Goal: Task Accomplishment & Management: Use online tool/utility

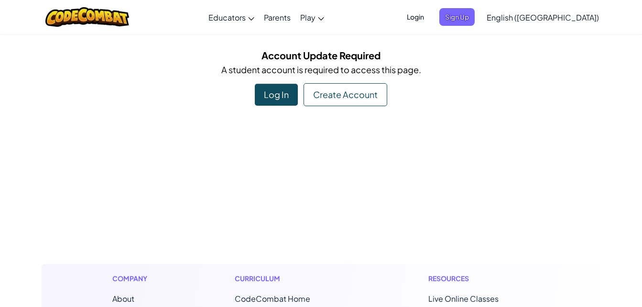
click at [286, 97] on div "Log In" at bounding box center [276, 95] width 43 height 22
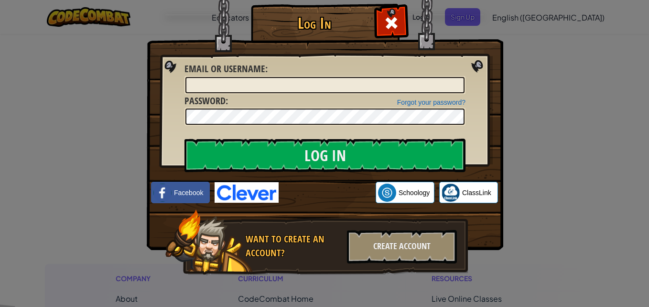
click at [402, 34] on div at bounding box center [391, 22] width 30 height 30
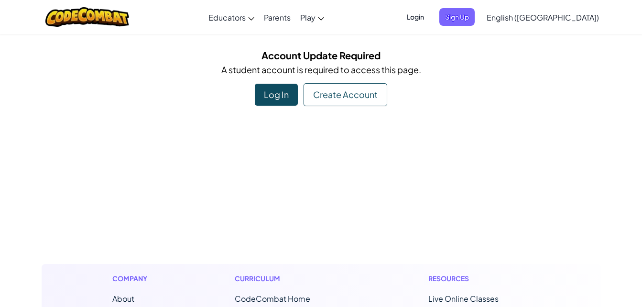
click at [474, 12] on span "Sign Up" at bounding box center [456, 17] width 35 height 18
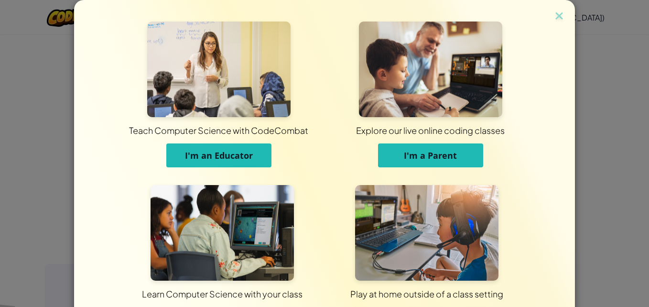
scroll to position [72, 0]
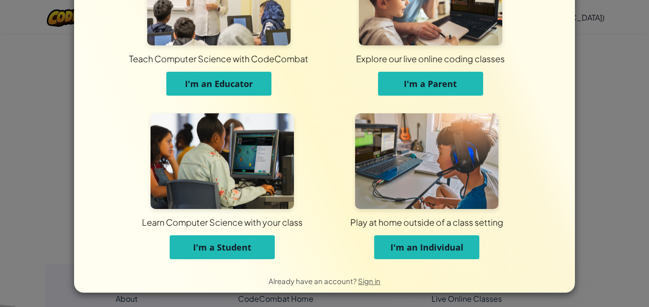
click at [217, 247] on span "I'm a Student" at bounding box center [222, 246] width 58 height 11
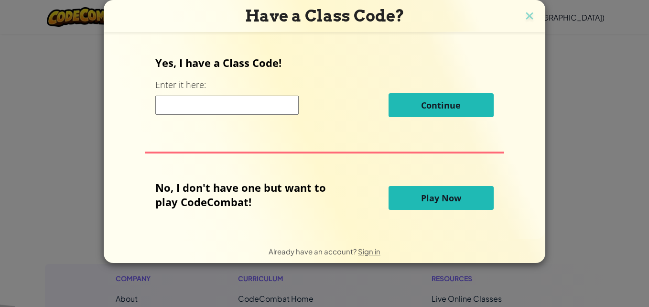
scroll to position [0, 0]
click at [248, 100] on input at bounding box center [226, 105] width 143 height 19
click at [336, 126] on div "Yes, I have a Class Code! Enter it here: Continue No, I don't have one but want…" at bounding box center [324, 135] width 422 height 187
click at [273, 100] on input at bounding box center [226, 105] width 143 height 19
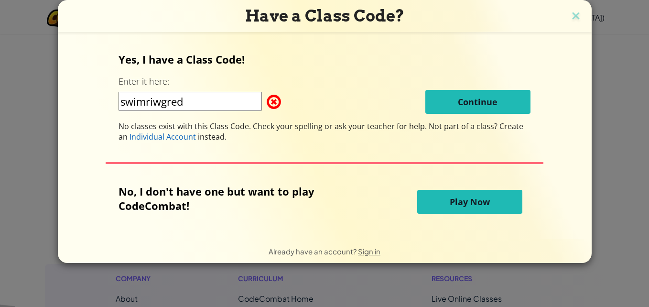
click at [234, 97] on div "swimriwgred Continue" at bounding box center [324, 102] width 412 height 24
click at [234, 97] on input "swimriwgred" at bounding box center [189, 101] width 143 height 19
click at [126, 100] on input "swimriwgred" at bounding box center [189, 101] width 143 height 19
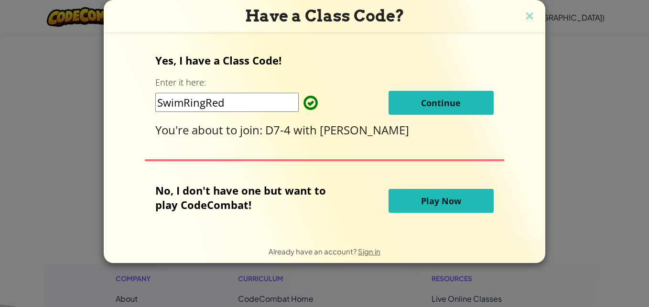
type input "SwimRingRed"
click at [424, 111] on button "Continue" at bounding box center [440, 103] width 105 height 24
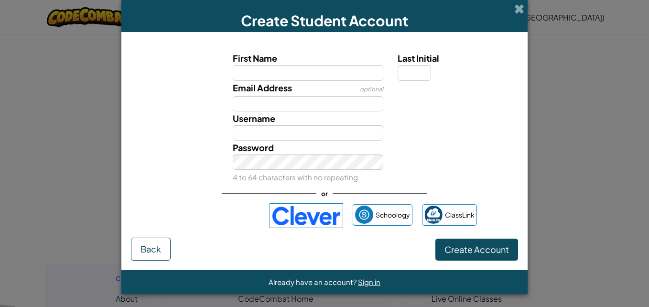
click at [447, 132] on div "Username" at bounding box center [324, 125] width 397 height 29
click at [297, 73] on input "First Name" at bounding box center [308, 72] width 151 height 15
type input "ayannashivers"
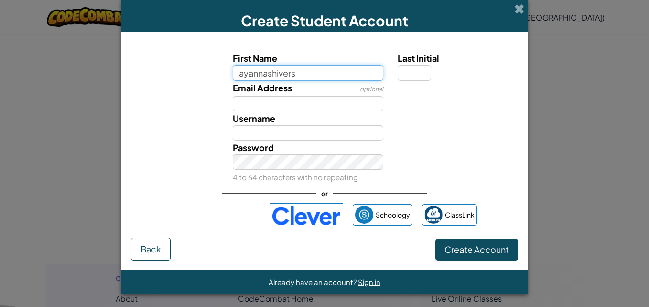
type input "Ayannashivers"
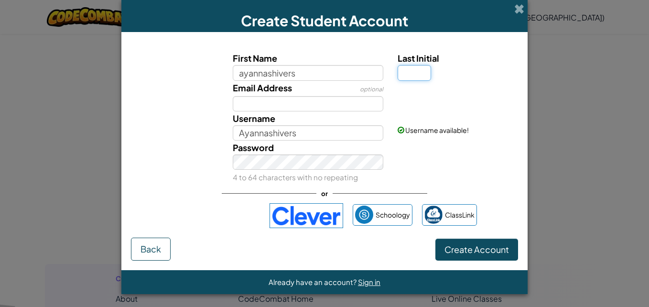
click at [420, 71] on input "Last Initial" at bounding box center [414, 72] width 33 height 15
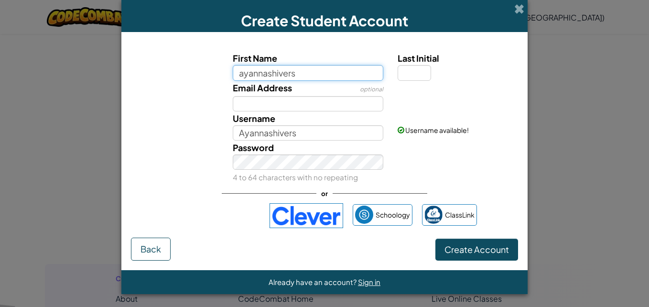
click at [314, 75] on input "ayannashivers" at bounding box center [308, 72] width 151 height 15
type input "ayannashive"
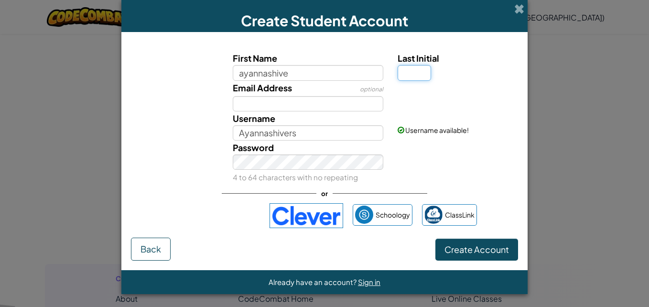
click at [414, 76] on input "Last Initial" at bounding box center [414, 72] width 33 height 15
type input "Ayannashive"
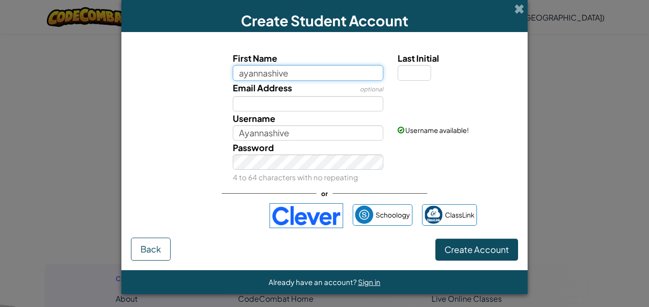
click at [306, 75] on input "ayannashive" at bounding box center [308, 72] width 151 height 15
type input "ayanna"
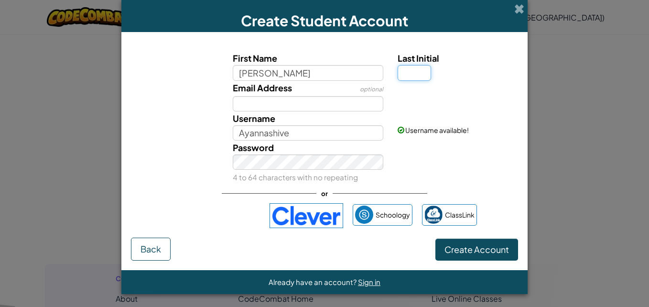
type input "Ayanna"
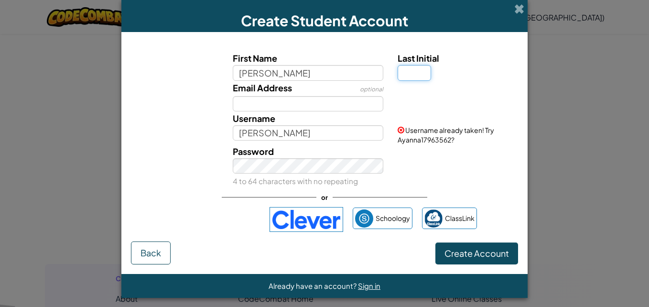
click at [417, 72] on input "Last Initial" at bounding box center [414, 72] width 33 height 15
type input "s"
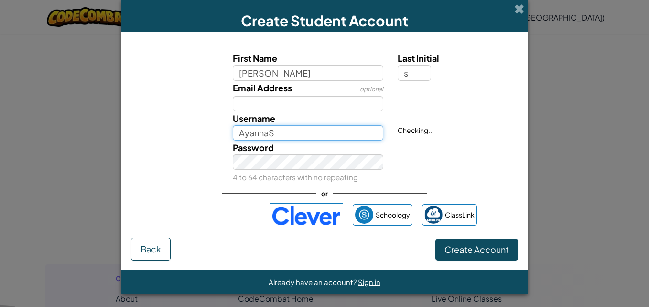
click at [329, 134] on input "AyannaS" at bounding box center [308, 132] width 151 height 15
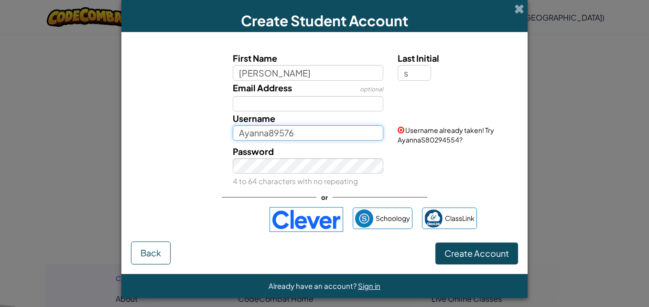
type input "Ayanna89576"
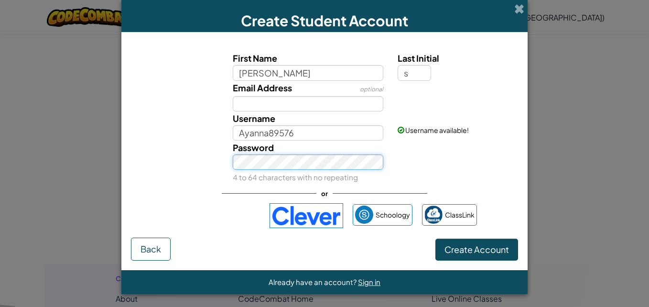
click at [324, 170] on div "Password 4 to 64 characters with no repeating" at bounding box center [308, 161] width 165 height 43
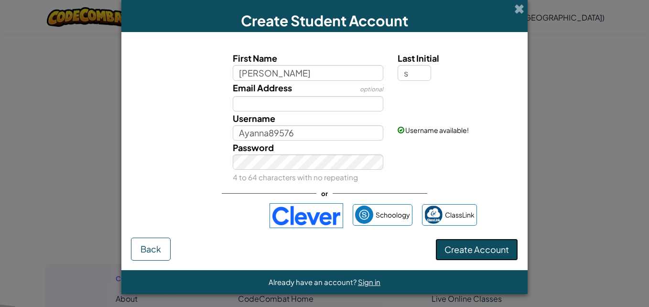
click at [462, 247] on span "Create Account" at bounding box center [476, 249] width 65 height 11
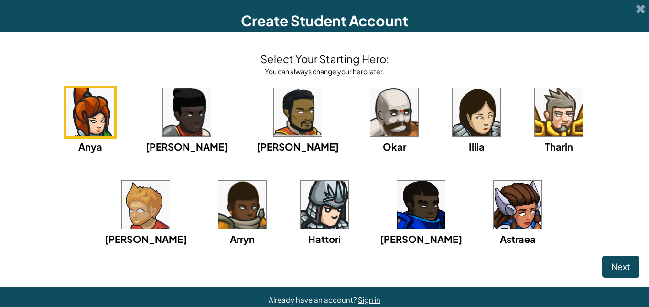
click at [452, 123] on img at bounding box center [476, 112] width 48 height 48
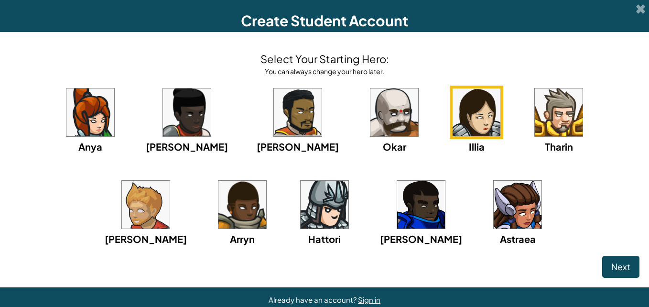
click at [540, 261] on div "Next" at bounding box center [325, 267] width 630 height 22
drag, startPoint x: 634, startPoint y: 280, endPoint x: 614, endPoint y: 257, distance: 30.6
click at [614, 257] on div "Select Your Starting Hero: You can always change your hero later. Anya Ida Alej…" at bounding box center [324, 159] width 649 height 255
click at [614, 257] on button "Next" at bounding box center [620, 267] width 37 height 22
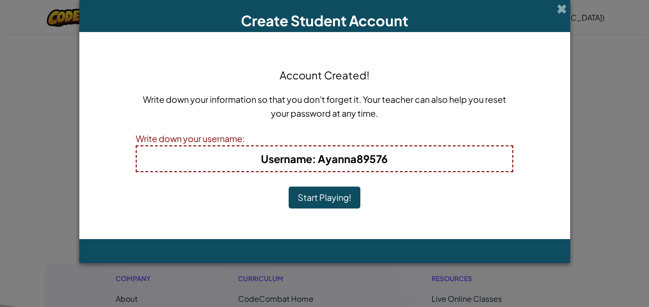
click at [346, 205] on button "Start Playing!" at bounding box center [325, 197] width 72 height 22
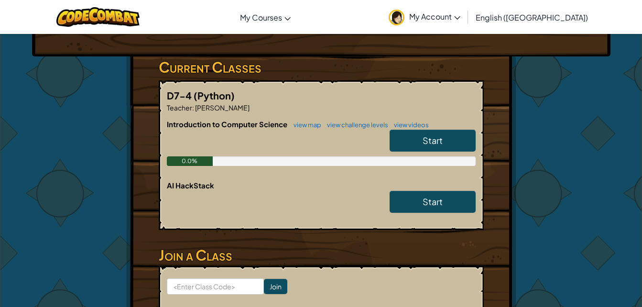
scroll to position [139, 0]
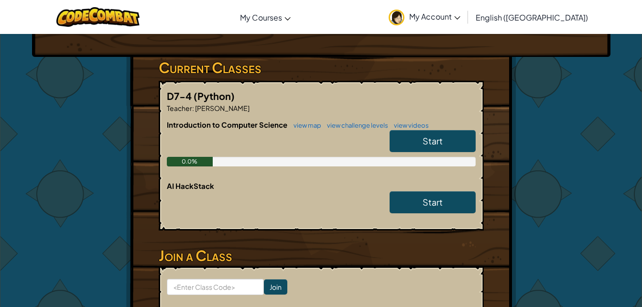
click at [347, 216] on div at bounding box center [321, 204] width 309 height 27
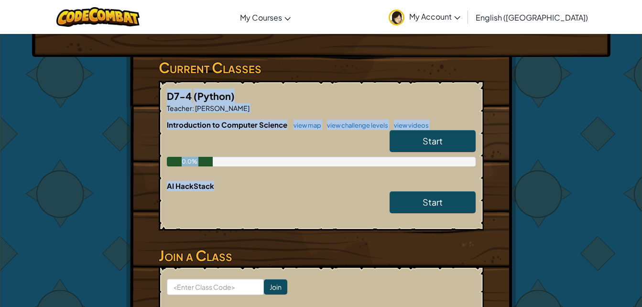
click at [347, 216] on div at bounding box center [321, 204] width 309 height 27
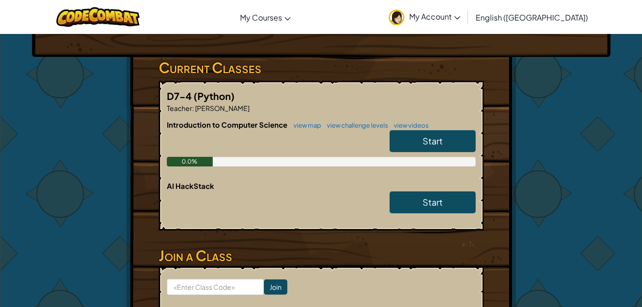
scroll to position [0, 0]
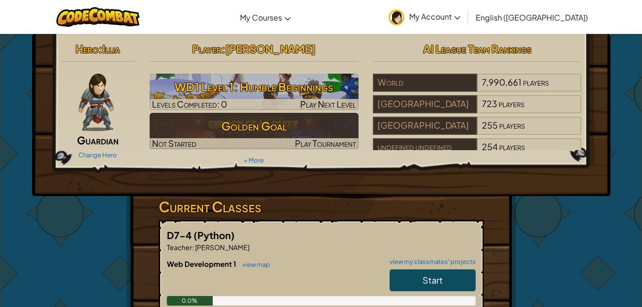
click at [409, 278] on link "Start" at bounding box center [432, 280] width 86 height 22
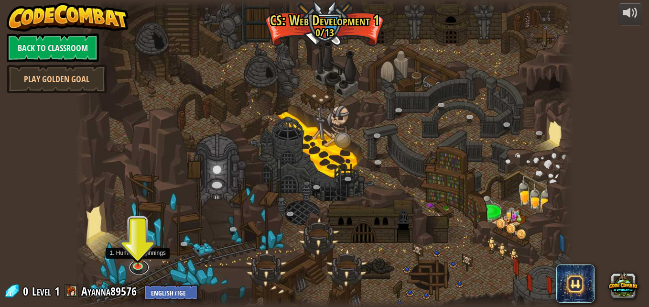
click at [134, 266] on link at bounding box center [138, 267] width 19 height 14
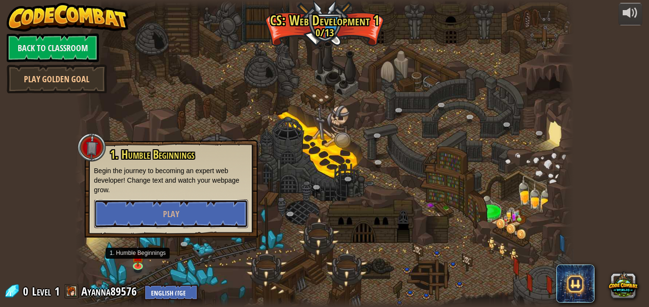
click at [167, 208] on span "Play" at bounding box center [171, 214] width 16 height 12
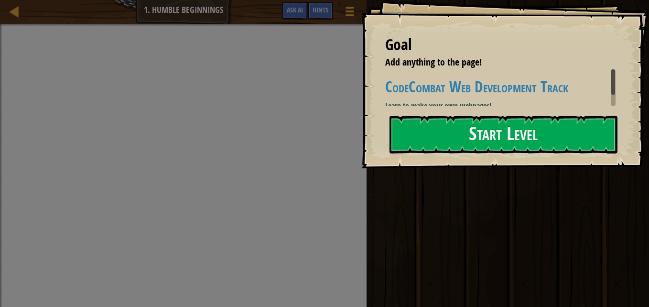
click at [440, 144] on button "Start Level" at bounding box center [503, 135] width 228 height 38
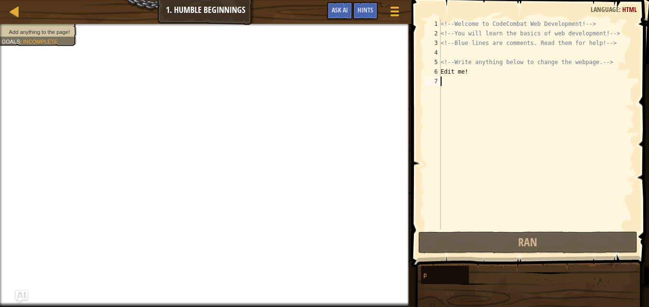
drag, startPoint x: 463, startPoint y: 77, endPoint x: 451, endPoint y: 85, distance: 15.2
click at [451, 85] on div "<!-- Welcome to CodeCombat Web Development! --> <!-- You will learn the basics …" at bounding box center [537, 133] width 196 height 229
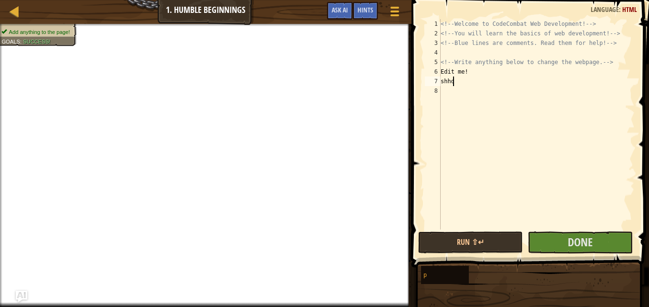
scroll to position [4, 0]
type textarea "s"
click at [499, 112] on div "<!-- Welcome to CodeCombat Web Development! --> <!-- You will learn the basics …" at bounding box center [537, 133] width 196 height 229
type textarea "s"
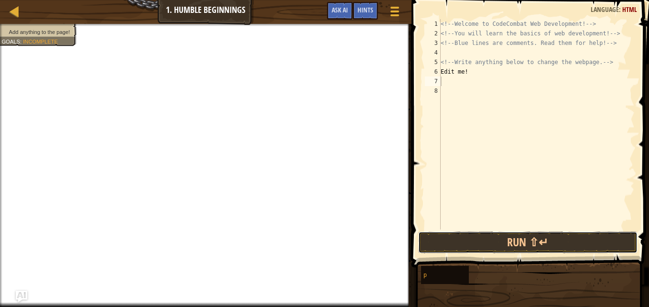
click at [521, 232] on button "Run ⇧↵" at bounding box center [527, 242] width 219 height 22
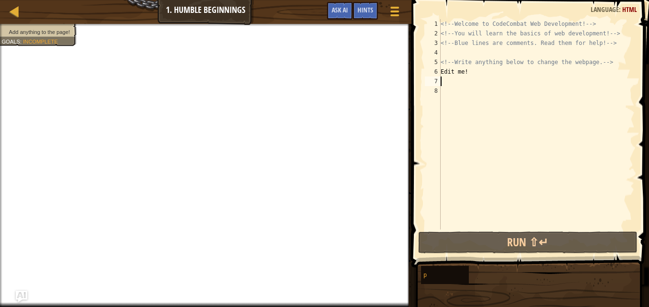
click at [521, 232] on button "Run ⇧↵" at bounding box center [527, 242] width 219 height 22
drag, startPoint x: 521, startPoint y: 232, endPoint x: 470, endPoint y: 70, distance: 170.3
click at [470, 70] on div "1 2 3 4 5 6 7 8 <!-- Welcome to CodeCombat Web Development! --> <!-- You will l…" at bounding box center [529, 152] width 240 height 295
click at [470, 70] on div "<!-- Welcome to CodeCombat Web Development! --> <!-- You will learn the basics …" at bounding box center [537, 133] width 196 height 229
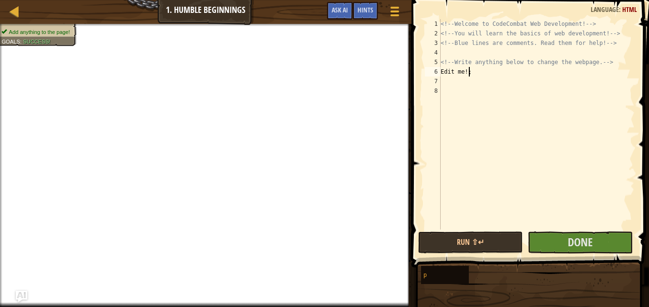
scroll to position [4, 1]
type textarea "Edit me!"
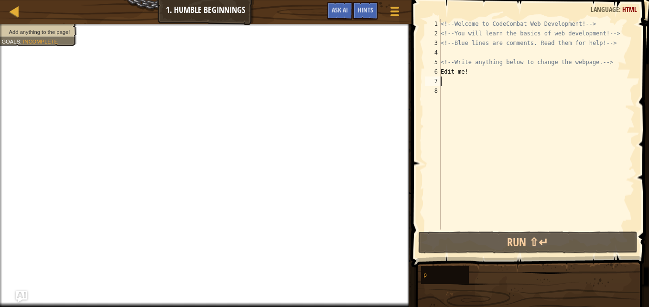
click at [443, 82] on div "<!-- Welcome to CodeCombat Web Development! --> <!-- You will learn the basics …" at bounding box center [537, 133] width 196 height 229
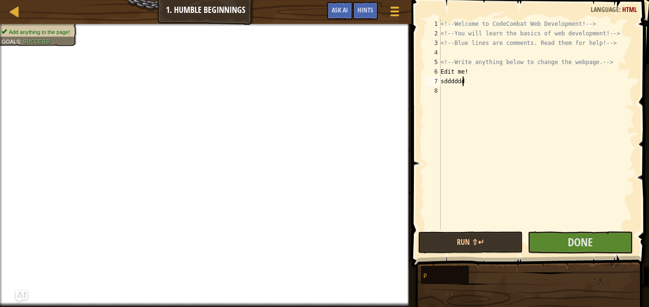
scroll to position [4, 1]
type textarea "s"
type textarea "3"
type textarea "0"
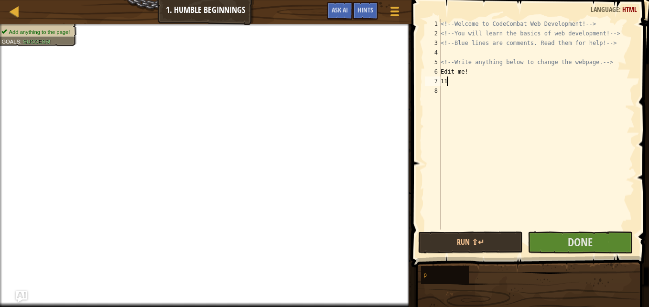
type textarea "1"
type textarea "2"
type textarea "3"
type textarea "2"
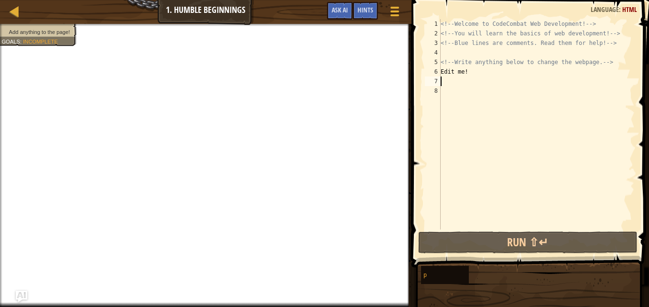
click at [505, 63] on div "<!-- Welcome to CodeCombat Web Development! --> <!-- You will learn the basics …" at bounding box center [537, 133] width 196 height 229
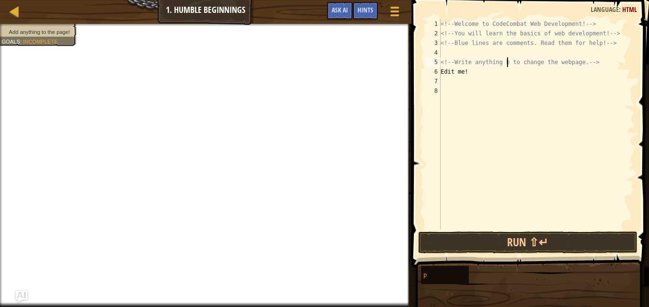
scroll to position [4, 6]
click at [467, 72] on div "<!-- Welcome to CodeCombat Web Development! --> <!-- You will learn the basics …" at bounding box center [537, 133] width 196 height 229
type textarea "Edit me!"
click at [442, 75] on div "<!-- Welcome to CodeCombat Web Development! --> <!-- You will learn the basics …" at bounding box center [537, 133] width 196 height 229
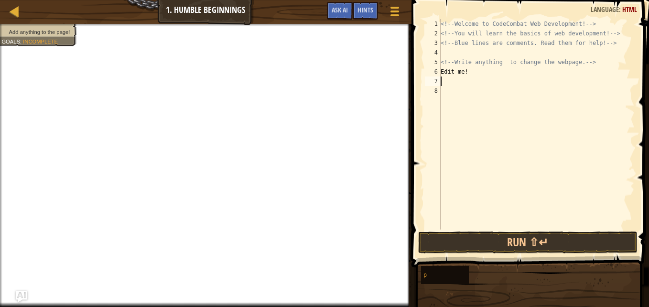
click at [443, 81] on div "<!-- Welcome to CodeCombat Web Development! --> <!-- You will learn the basics …" at bounding box center [537, 133] width 196 height 229
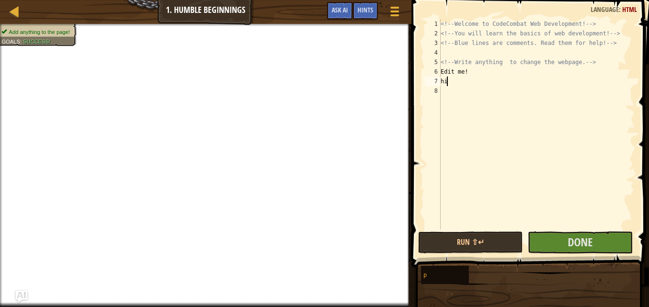
click at [451, 84] on div "<!-- Welcome to CodeCombat Web Development! --> <!-- You will learn the basics …" at bounding box center [537, 133] width 196 height 229
type textarea "h"
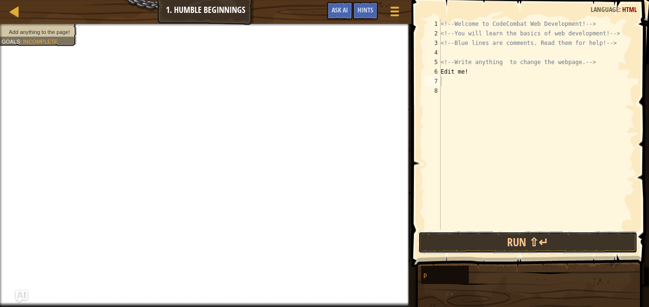
click at [519, 245] on button "Run ⇧↵" at bounding box center [527, 242] width 219 height 22
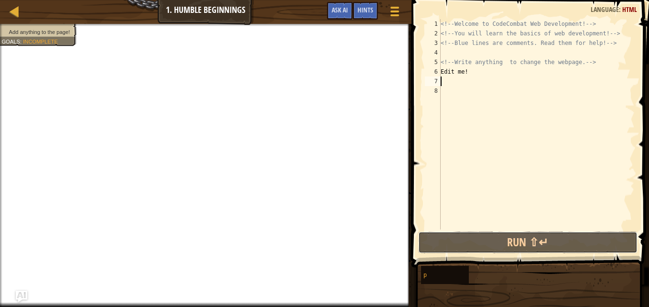
click at [521, 247] on button "Run ⇧↵" at bounding box center [527, 242] width 219 height 22
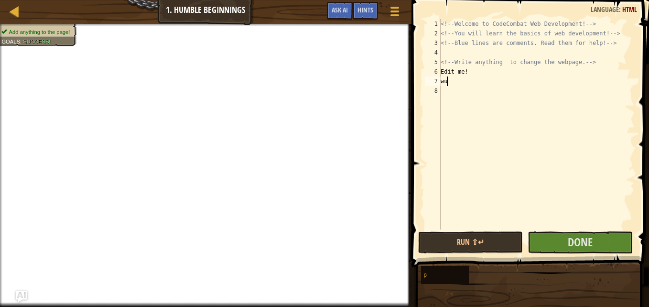
type textarea "w"
type textarea "j"
type textarea "w"
click at [560, 237] on button "Done" at bounding box center [579, 242] width 105 height 22
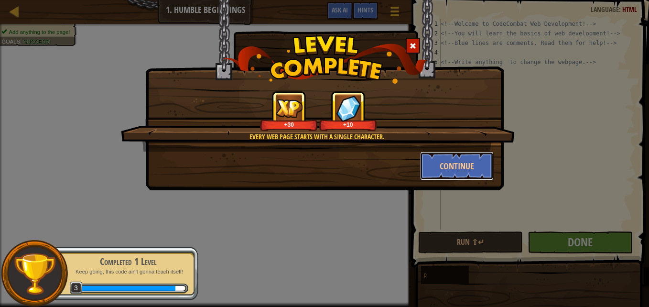
click at [469, 172] on button "Continue" at bounding box center [457, 165] width 74 height 29
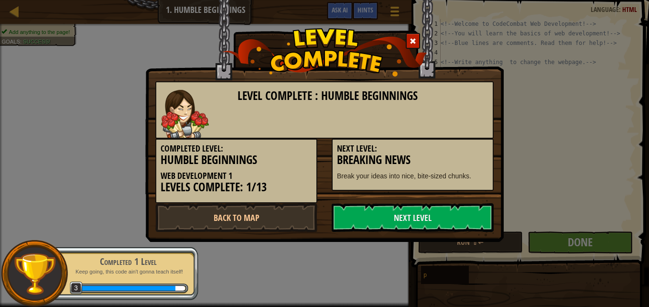
click at [444, 218] on link "Next Level" at bounding box center [413, 217] width 162 height 29
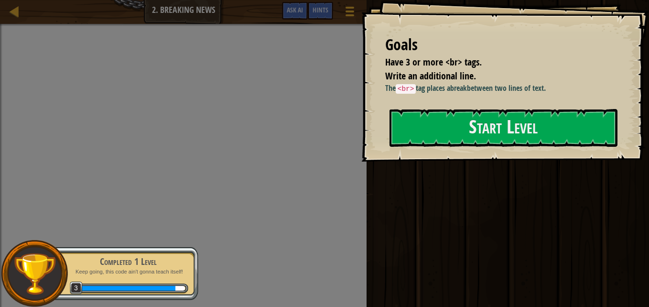
drag, startPoint x: 458, startPoint y: 164, endPoint x: 456, endPoint y: 109, distance: 55.0
click at [456, 109] on div "Start Level" at bounding box center [503, 128] width 228 height 38
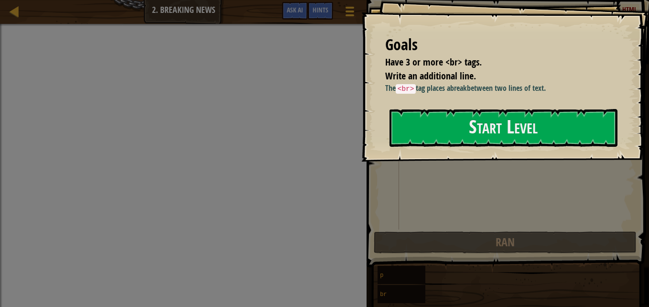
click at [456, 109] on button "Start Level" at bounding box center [503, 128] width 228 height 38
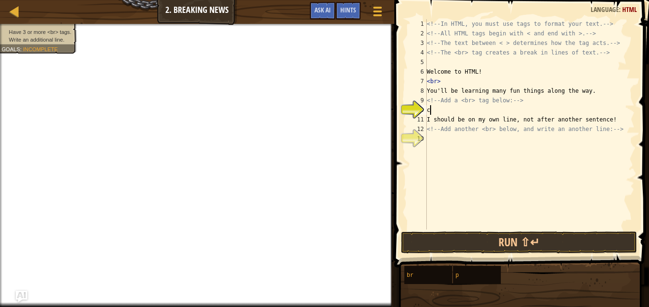
scroll to position [4, 0]
type textarea "c"
type textarea "."
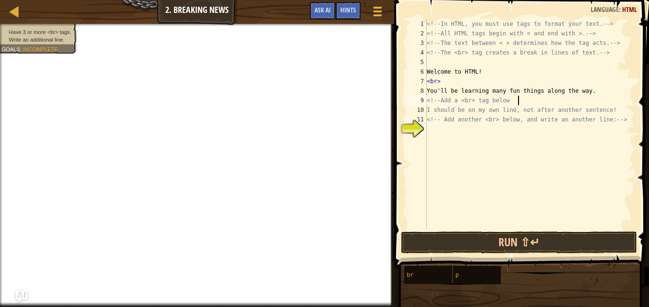
type textarea "<!-- Add a <br> tag below"
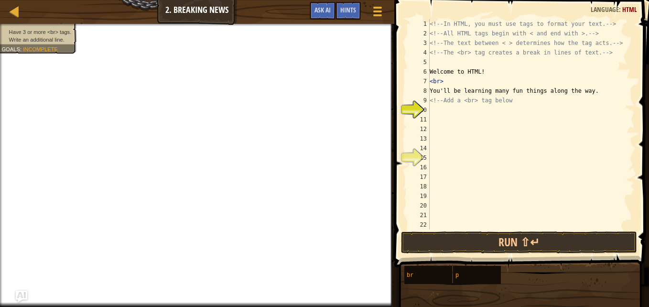
type textarea "'"
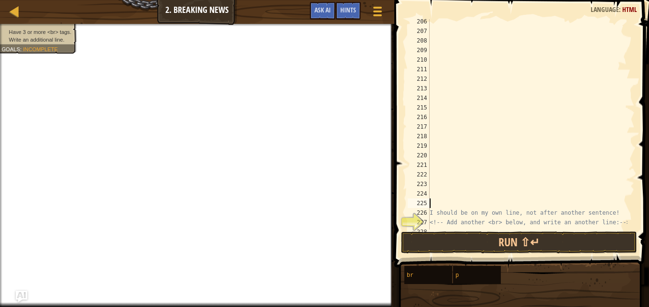
scroll to position [1962, 0]
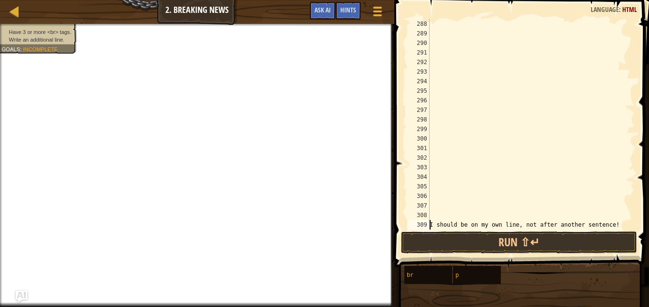
type textarea "<!-- Add another <br> below, and write an another line: -->"
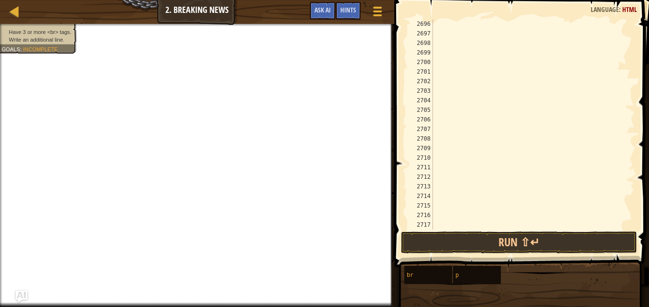
scroll to position [15446, 0]
click at [455, 167] on div at bounding box center [528, 128] width 197 height 229
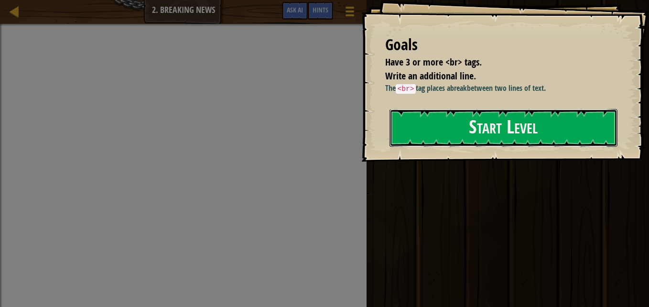
click at [472, 132] on button "Start Level" at bounding box center [503, 128] width 228 height 38
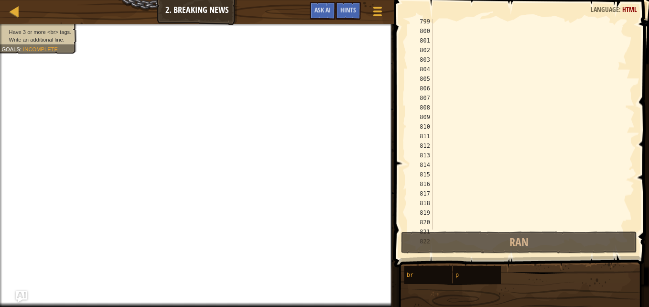
scroll to position [46, 0]
type textarea "'"
type textarea "<!-- Add another <br> below, and write an another line: -->"
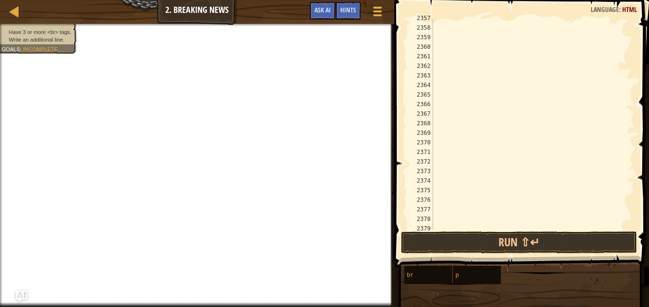
scroll to position [15446, 0]
click at [545, 182] on div at bounding box center [529, 133] width 196 height 229
click at [465, 173] on div at bounding box center [529, 133] width 196 height 229
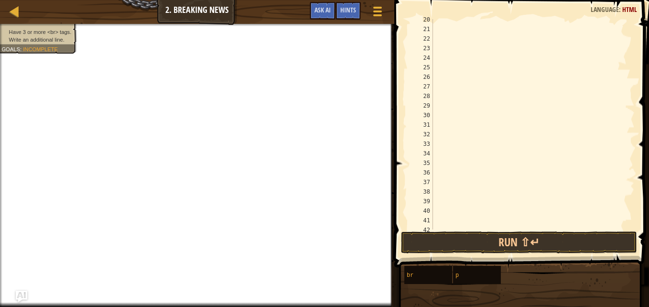
scroll to position [0, 0]
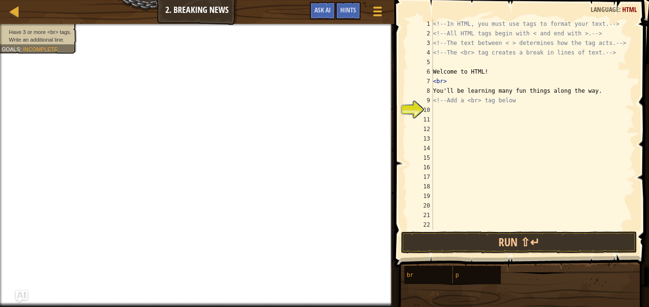
click at [613, 221] on div "<!-- In HTML, you must use tags to format your text. --> <!-- All HTML tags beg…" at bounding box center [529, 133] width 196 height 229
drag, startPoint x: 613, startPoint y: 221, endPoint x: 465, endPoint y: 173, distance: 154.7
click at [602, 215] on div "<!-- In HTML, you must use tags to format your text. --> <!-- All HTML tags beg…" at bounding box center [529, 133] width 196 height 229
click at [512, 122] on div "<!-- In HTML, you must use tags to format your text. --> <!-- All HTML tags beg…" at bounding box center [529, 133] width 196 height 229
click at [520, 115] on div "<!-- In HTML, you must use tags to format your text. --> <!-- All HTML tags beg…" at bounding box center [529, 133] width 196 height 229
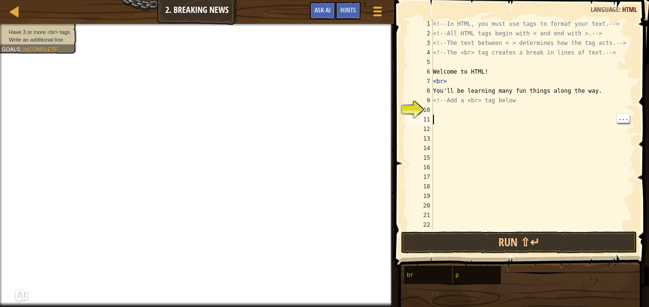
click at [466, 111] on div "<!-- In HTML, you must use tags to format your text. --> <!-- All HTML tags beg…" at bounding box center [529, 133] width 196 height 229
click at [435, 110] on div "<!-- In HTML, you must use tags to format your text. --> <!-- All HTML tags beg…" at bounding box center [529, 133] width 196 height 229
type textarea "j"
click at [521, 86] on div "<!-- In HTML, you must use tags to format your text. --> <!-- All HTML tags beg…" at bounding box center [529, 133] width 196 height 229
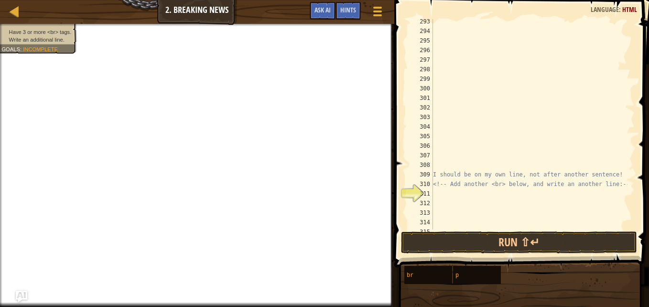
scroll to position [2793, 0]
click at [431, 163] on div "308" at bounding box center [420, 165] width 25 height 10
type textarea "I should be on my own line, not after another sentence!"
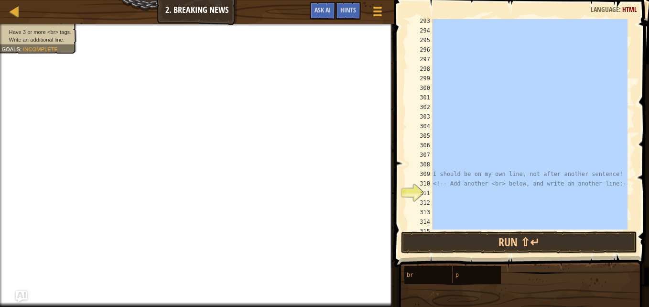
click at [431, 163] on div "308" at bounding box center [420, 165] width 25 height 10
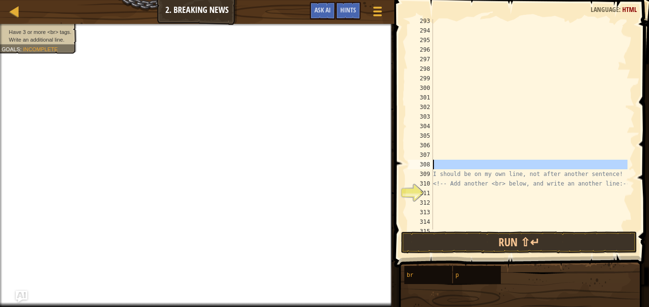
click at [431, 163] on div "308" at bounding box center [420, 165] width 25 height 10
type textarea "I should be on my own line, not after another sentence!"
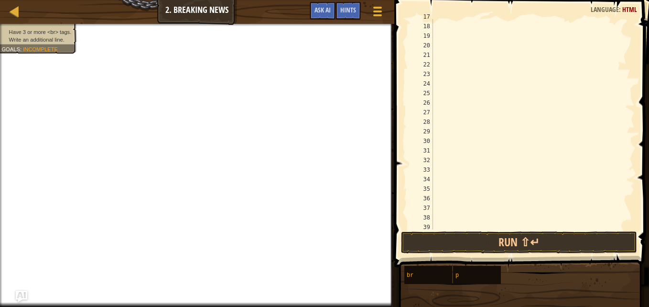
scroll to position [0, 0]
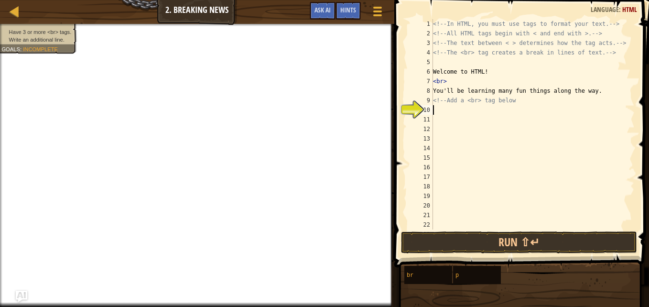
click at [448, 108] on div "<!-- In HTML, you must use tags to format your text. --> <!-- All HTML tags beg…" at bounding box center [529, 133] width 196 height 229
type textarea "<"
type textarea "Y"
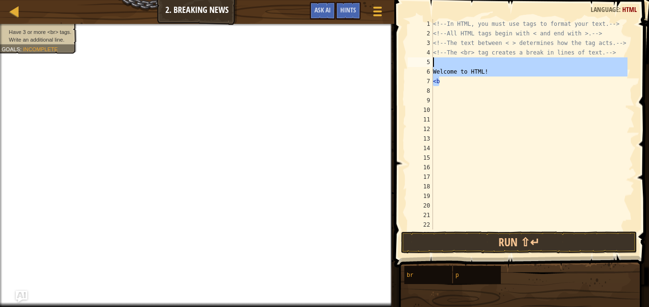
drag, startPoint x: 467, startPoint y: 83, endPoint x: 489, endPoint y: 69, distance: 26.0
click at [489, 69] on div "<!-- In HTML, you must use tags to format your text. --> <!-- All HTML tags beg…" at bounding box center [529, 133] width 196 height 229
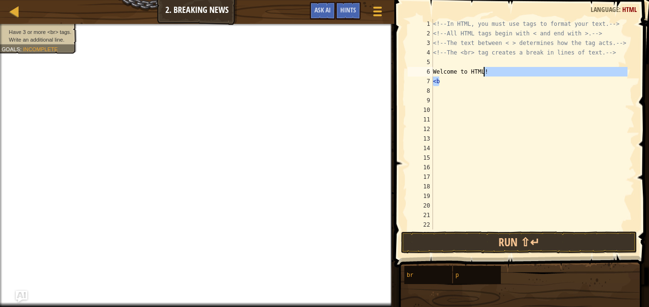
click at [489, 69] on div "<!-- In HTML, you must use tags to format your text. --> <!-- All HTML tags beg…" at bounding box center [529, 124] width 196 height 210
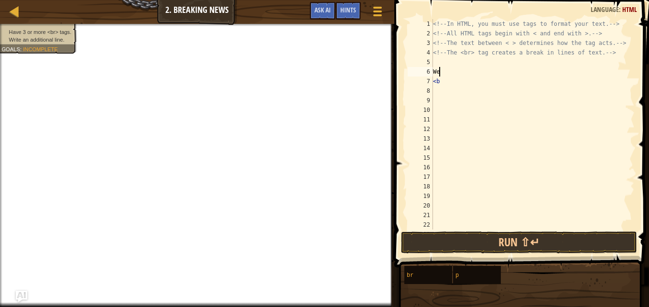
type textarea "W"
click at [615, 52] on div "<!-- In HTML, you must use tags to format your text. --> <!-- All HTML tags beg…" at bounding box center [529, 133] width 196 height 229
type textarea "<"
drag, startPoint x: 627, startPoint y: 6, endPoint x: 491, endPoint y: 217, distance: 251.4
click at [491, 217] on div "<!-- The text between < > determines ho 1 2 3 4 5 6 7 8 9 10 11 12 13 14 15 16 …" at bounding box center [520, 152] width 258 height 295
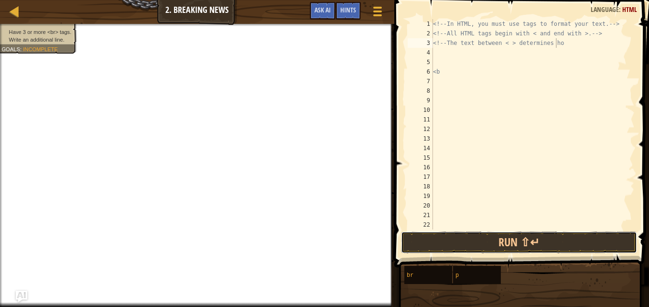
click at [516, 235] on button "Run ⇧↵" at bounding box center [519, 242] width 236 height 22
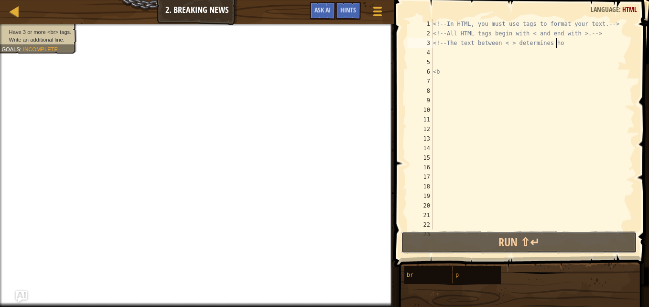
click at [516, 235] on button "Run ⇧↵" at bounding box center [519, 242] width 236 height 22
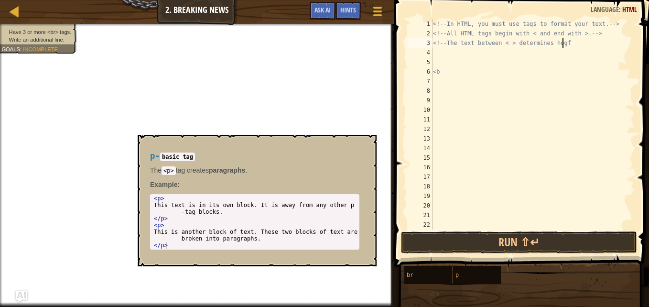
type textarea "<!-- The text between < > determines hogf"
click at [483, 275] on div "p" at bounding box center [485, 275] width 65 height 18
click at [435, 279] on div "br" at bounding box center [436, 275] width 65 height 18
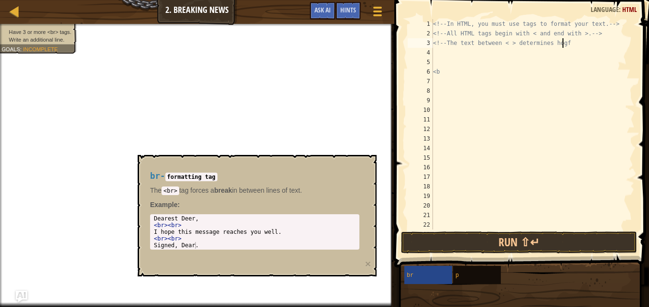
click at [344, 220] on div "Dearest Deer, < br > < br > I hope this message reaches you well. < br > < br >…" at bounding box center [254, 238] width 205 height 47
drag, startPoint x: 344, startPoint y: 220, endPoint x: 345, endPoint y: 225, distance: 5.0
click at [345, 225] on div "Dearest Deer, < br > < br > I hope this message reaches you well. < br > < br >…" at bounding box center [254, 238] width 205 height 47
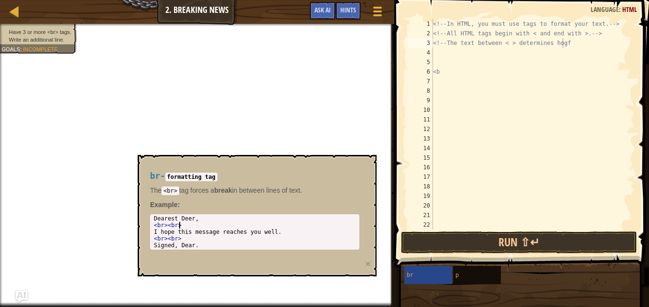
type textarea "Dearest Deer, <br><br>"
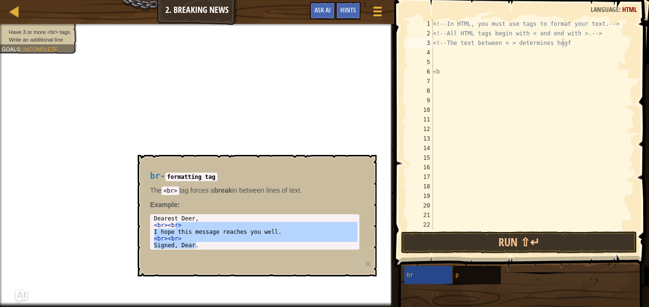
drag, startPoint x: 345, startPoint y: 225, endPoint x: 427, endPoint y: 284, distance: 100.6
click at [427, 284] on div "br p" at bounding box center [523, 274] width 238 height 19
drag, startPoint x: 427, startPoint y: 284, endPoint x: 650, endPoint y: -35, distance: 389.4
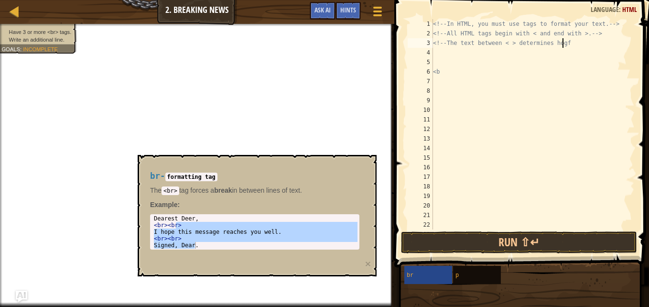
click at [648, 0] on html "Map Web Development 1 2. Breaking News Game Menu Done Hints Ask AI 1 הההההההההה…" at bounding box center [324, 0] width 649 height 0
click at [630, 8] on span "HTML" at bounding box center [629, 9] width 15 height 9
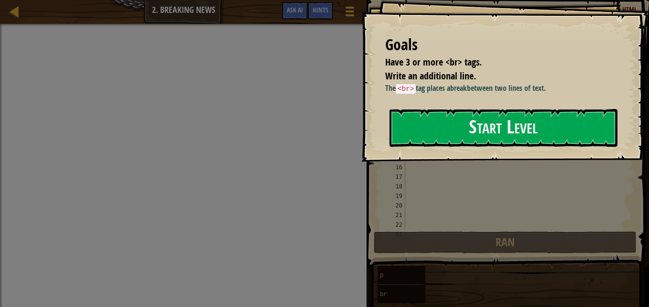
click at [419, 118] on button "Start Level" at bounding box center [503, 128] width 228 height 38
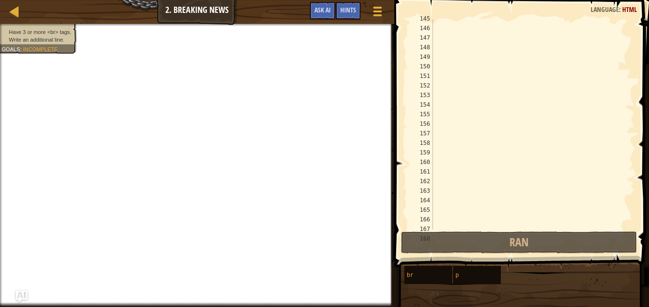
scroll to position [2389, 0]
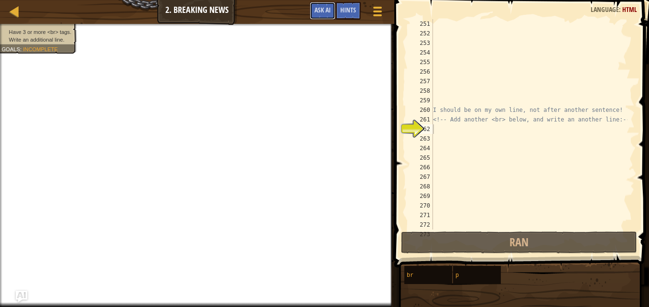
drag, startPoint x: 318, startPoint y: 9, endPoint x: 375, endPoint y: 12, distance: 56.5
click at [375, 12] on div "Game Menu Done Hints Ask AI" at bounding box center [347, 13] width 85 height 22
click at [375, 12] on span at bounding box center [377, 12] width 9 height 2
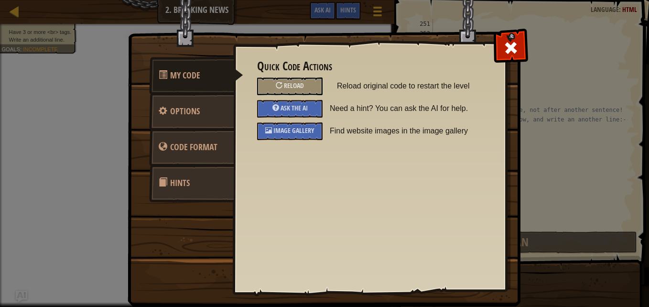
click at [278, 87] on div at bounding box center [279, 85] width 7 height 7
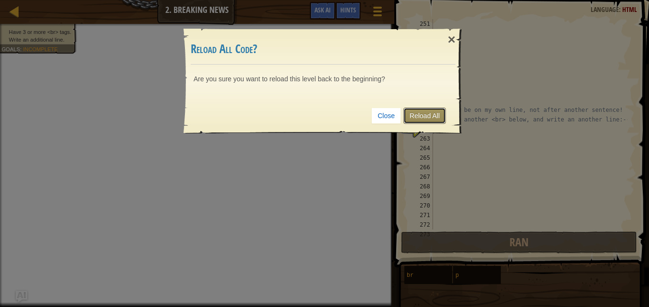
click at [430, 114] on link "Reload All" at bounding box center [424, 116] width 43 height 16
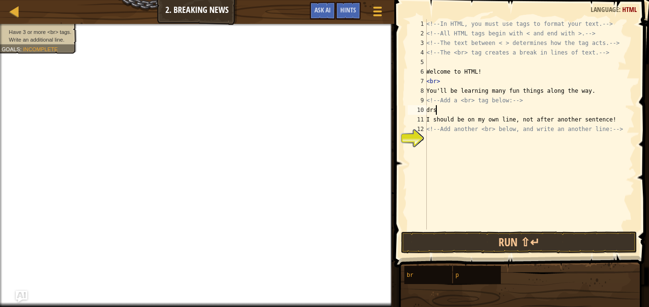
scroll to position [4, 0]
type textarea "d"
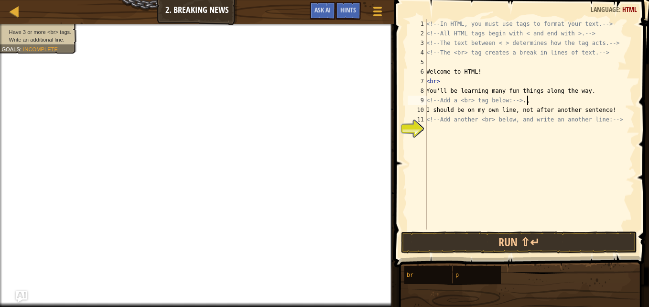
scroll to position [4, 8]
type textarea "<!-- Add a <br> tag below: -->"
click at [557, 207] on div "<!-- In HTML, you must use tags to format your text. --> <!-- All HTML tags beg…" at bounding box center [529, 133] width 210 height 229
click at [570, 208] on div "<!-- In HTML, you must use tags to format your text. --> <!-- All HTML tags beg…" at bounding box center [529, 133] width 210 height 229
